Goal: Check status

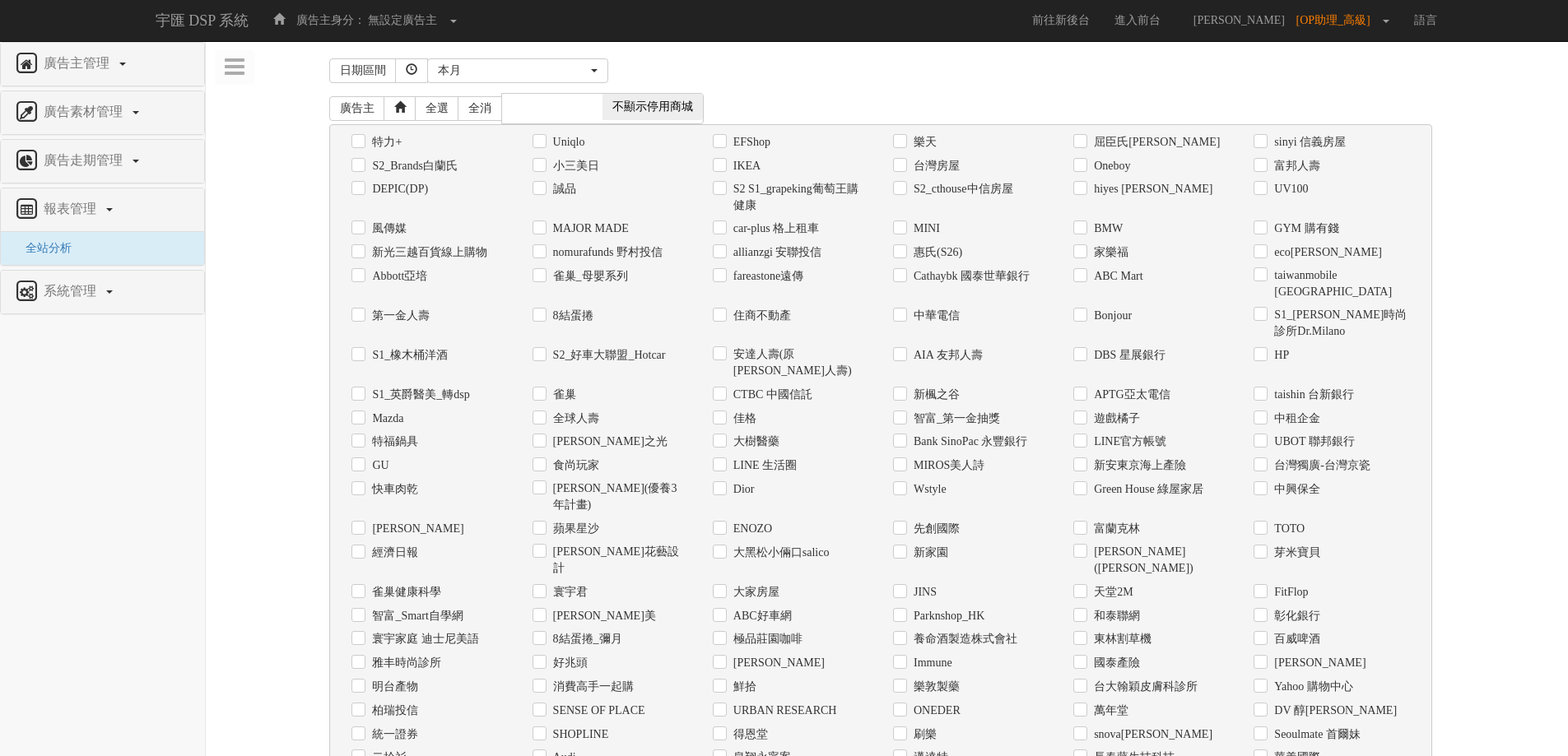
click at [547, 137] on div "Uniqlo" at bounding box center [610, 142] width 155 height 17
click at [549, 140] on label "Uniqlo" at bounding box center [567, 142] width 36 height 16
click at [543, 140] on input "Uniqlo" at bounding box center [538, 142] width 10 height 10
checkbox input "true"
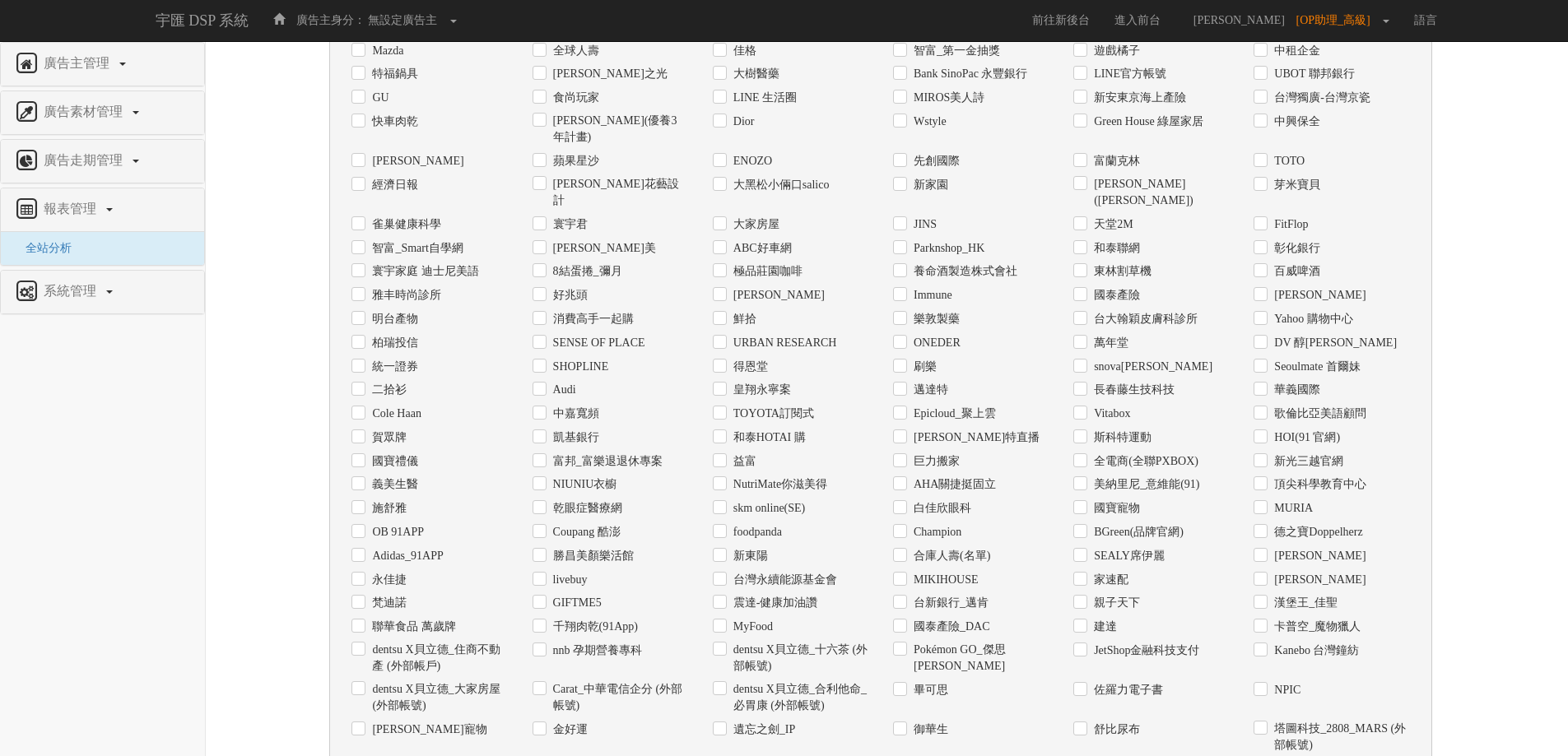
scroll to position [543, 0]
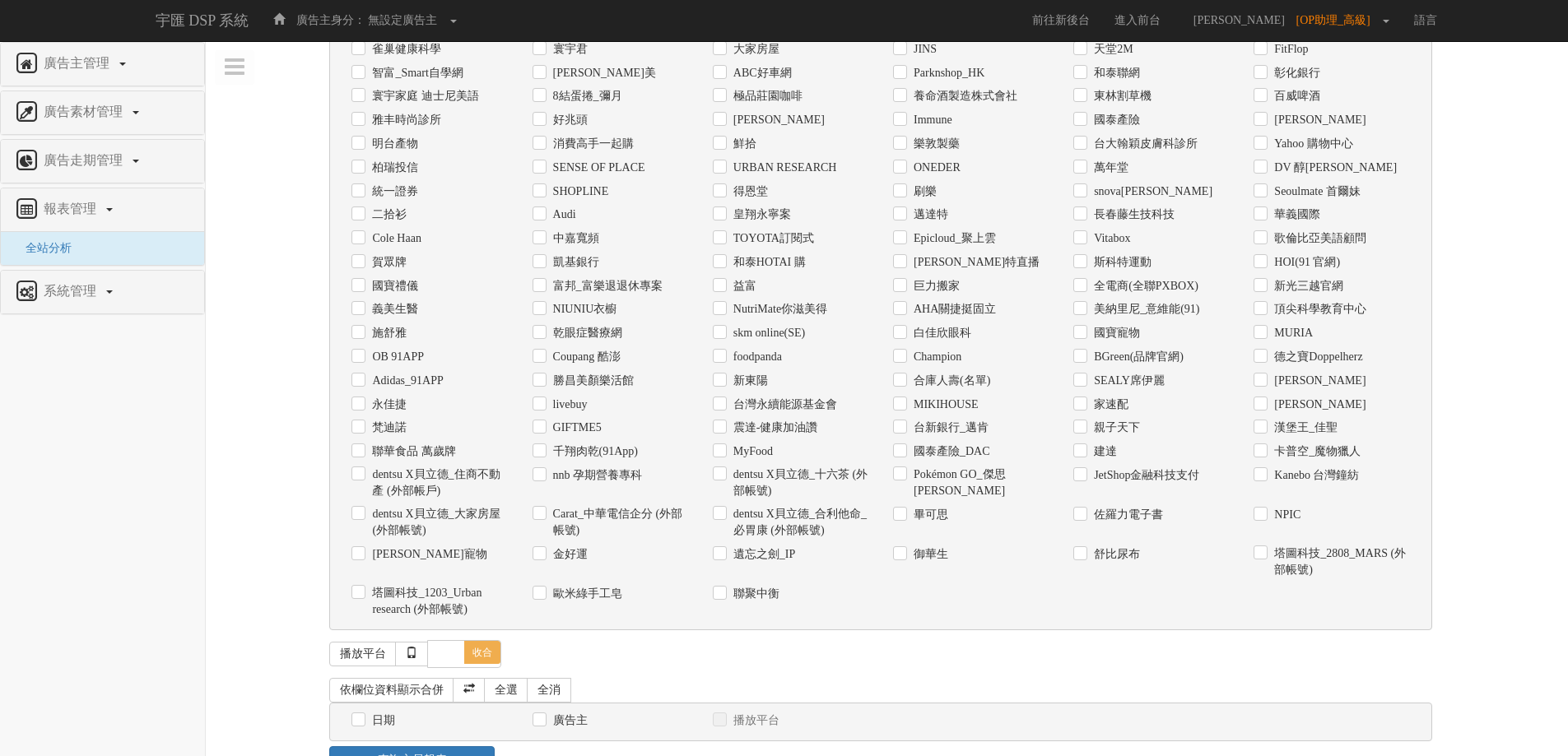
click at [385, 712] on label "日期" at bounding box center [381, 720] width 27 height 16
click at [362, 715] on input "日期" at bounding box center [357, 720] width 10 height 10
checkbox input "true"
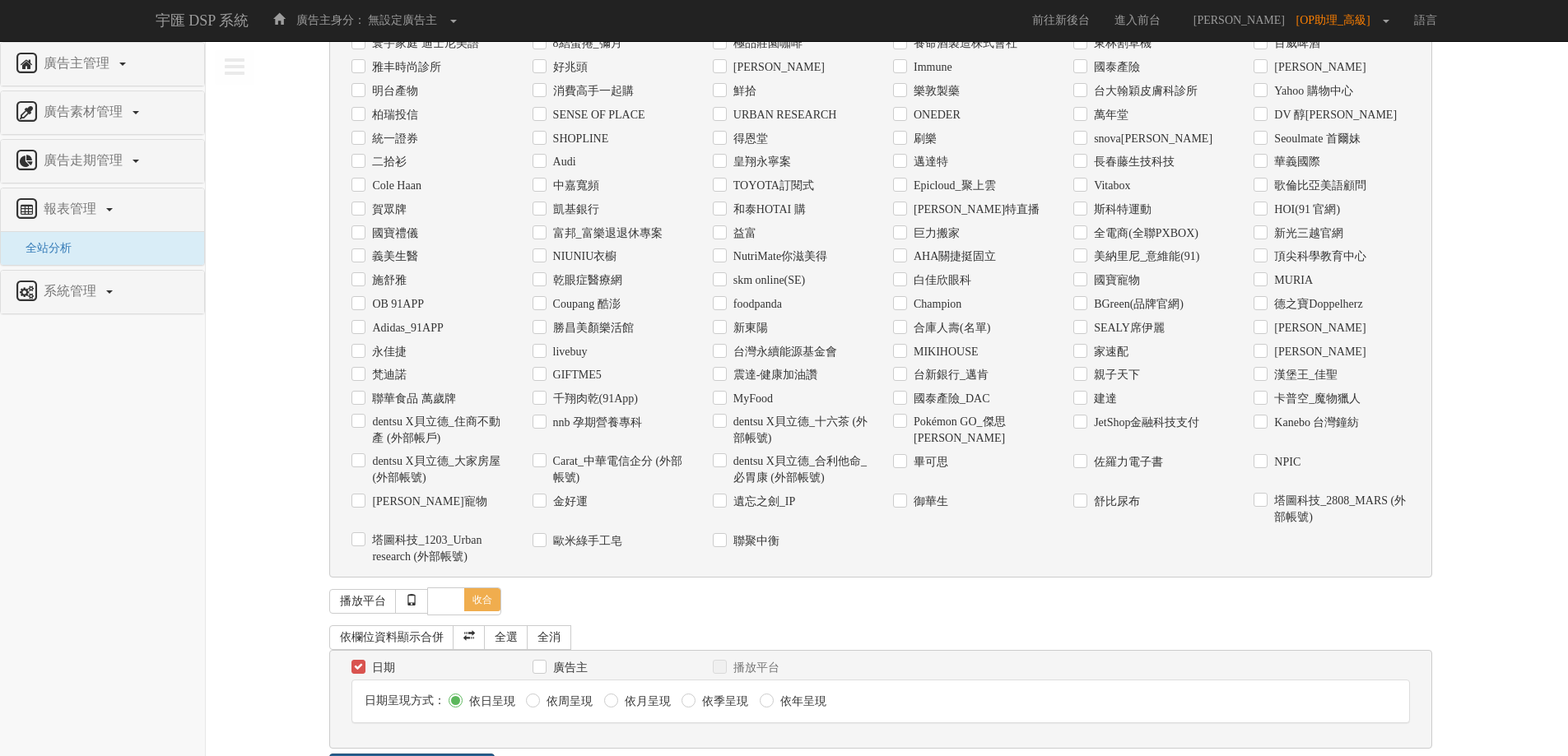
click at [417, 753] on link "查詢交易報表" at bounding box center [412, 767] width 166 height 28
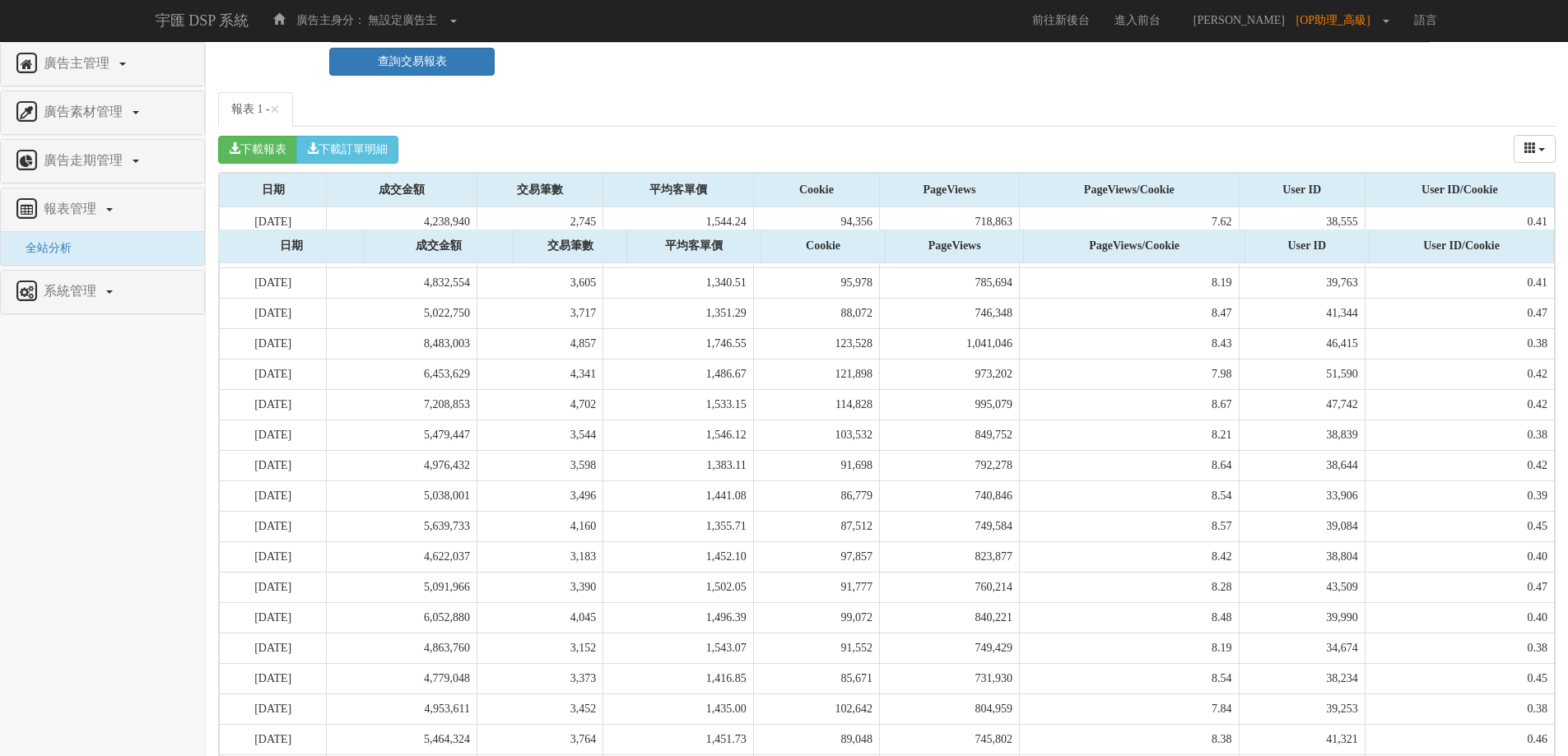
scroll to position [1510, 0]
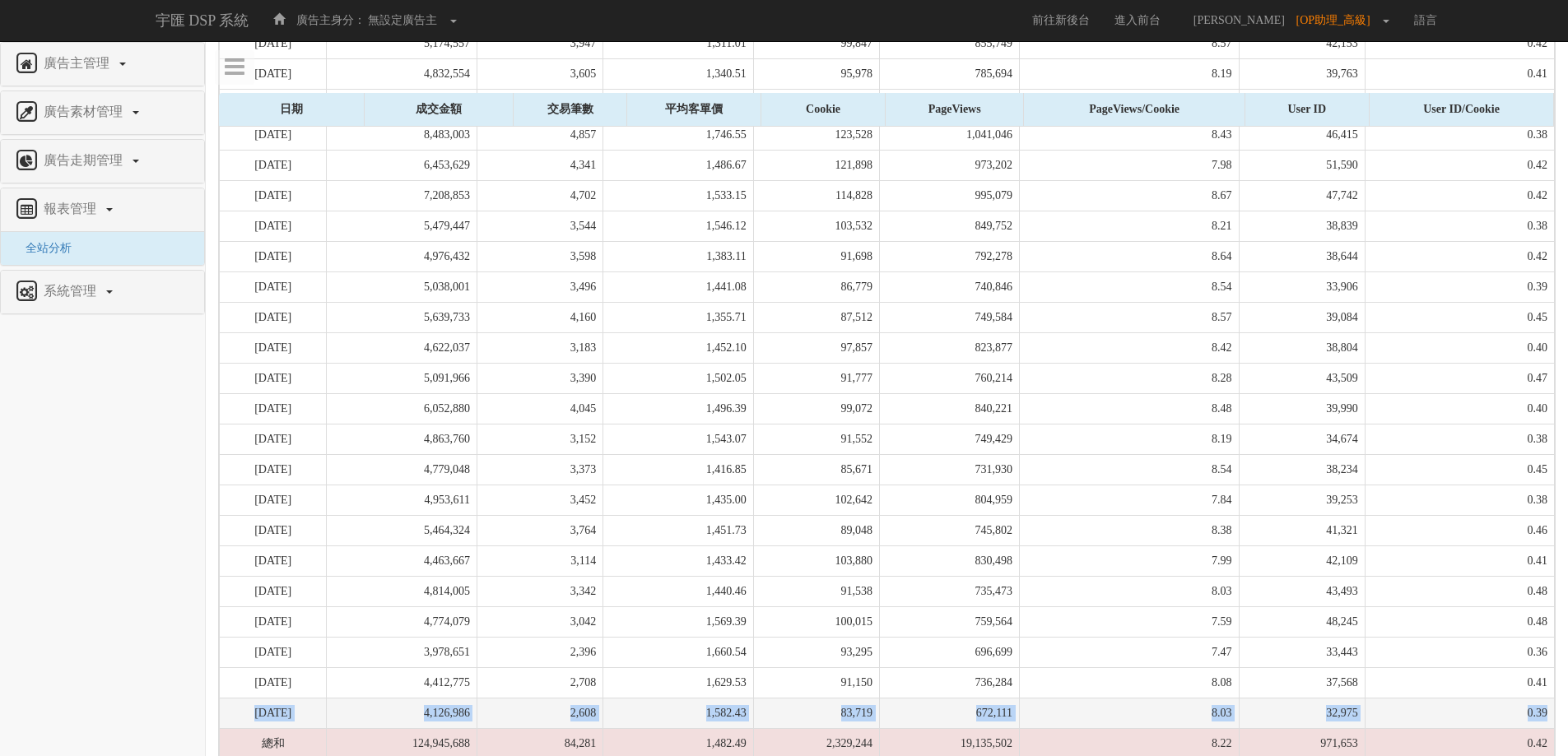
drag, startPoint x: 252, startPoint y: 666, endPoint x: 1546, endPoint y: 670, distance: 1294.0
click at [1546, 697] on tr "[DATE] 4,126,986 2,608 1,582.43 83,719 672,111 8.03 32,975 0.39" at bounding box center [888, 712] width 1335 height 30
copy tr "[DATE] 4,126,986 2,608 1,582.43 83,719 672,111 8.03 32,975 0.39"
